Goal: Find specific page/section: Find specific page/section

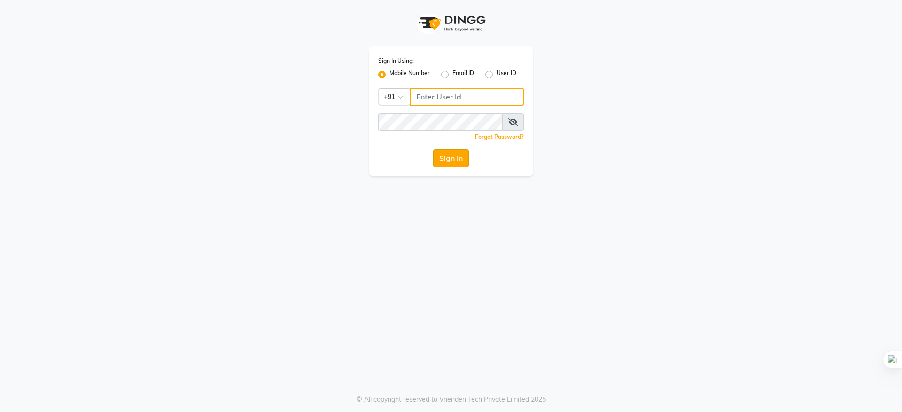
type input "9289961179"
click at [447, 158] on button "Sign In" at bounding box center [451, 158] width 36 height 18
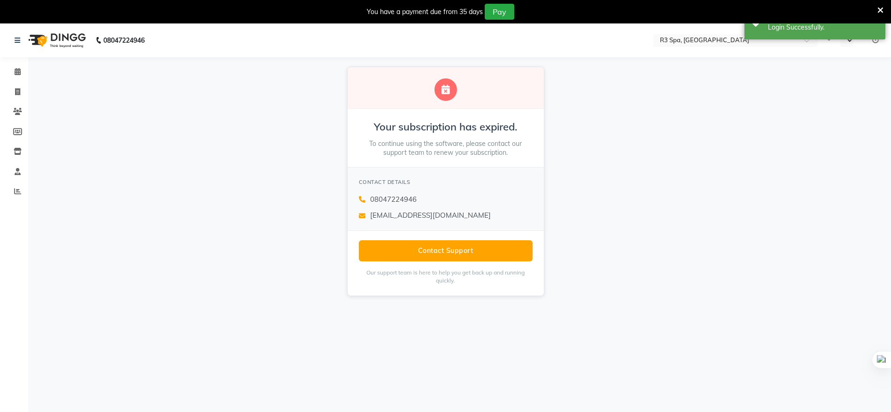
select select "en"
click at [14, 72] on span at bounding box center [17, 72] width 16 height 11
